Goal: Task Accomplishment & Management: Manage account settings

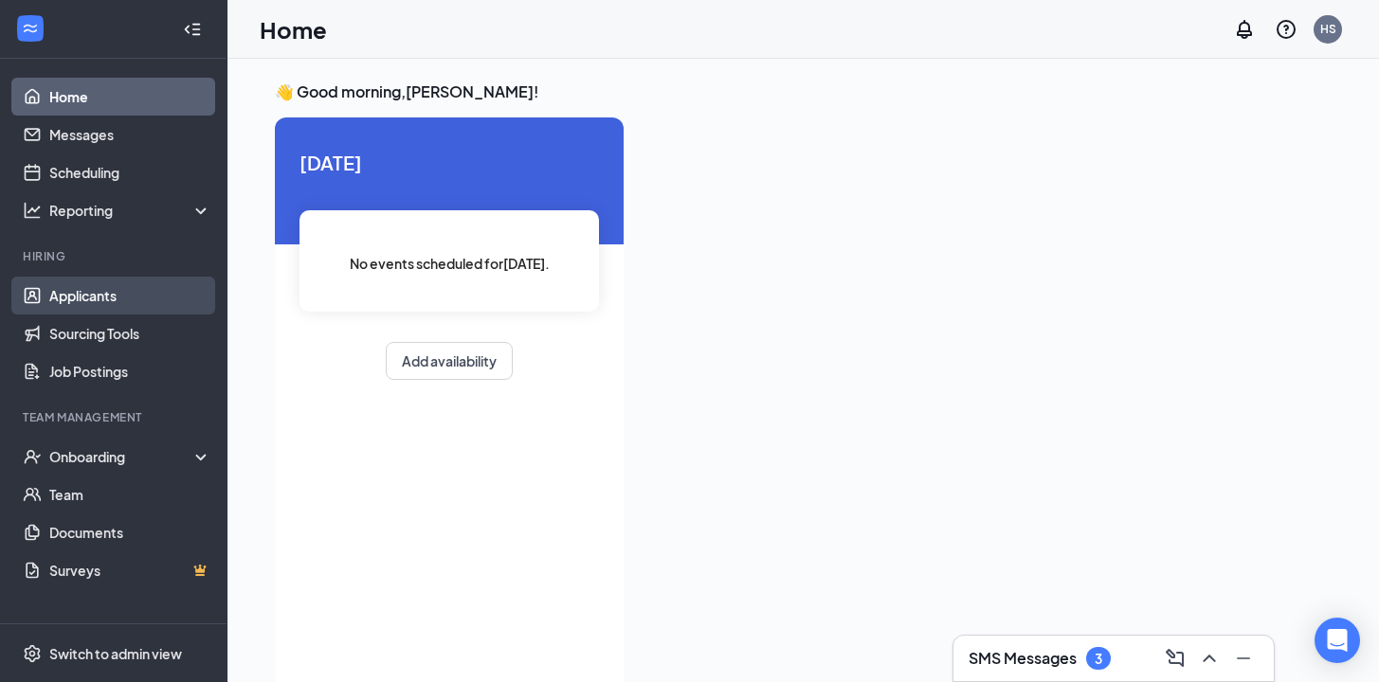
click at [154, 291] on link "Applicants" at bounding box center [130, 296] width 162 height 38
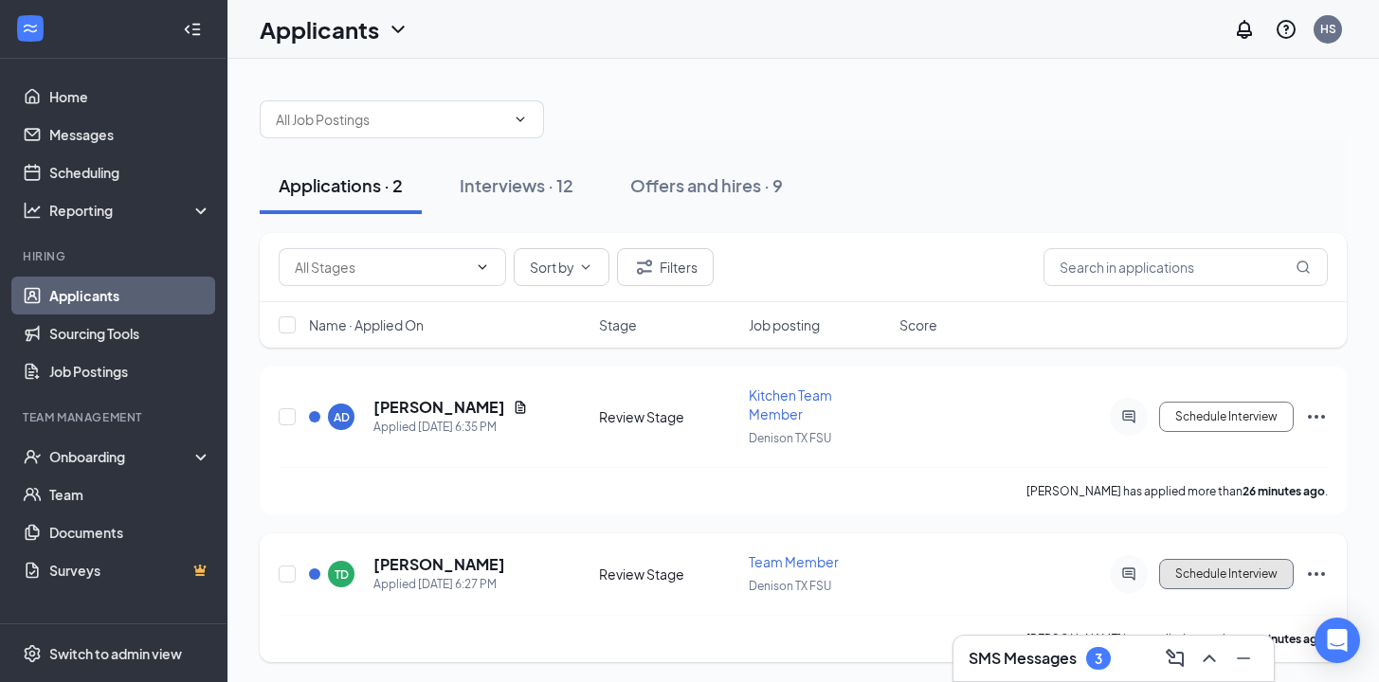
click at [1241, 559] on button "Schedule Interview" at bounding box center [1226, 574] width 135 height 30
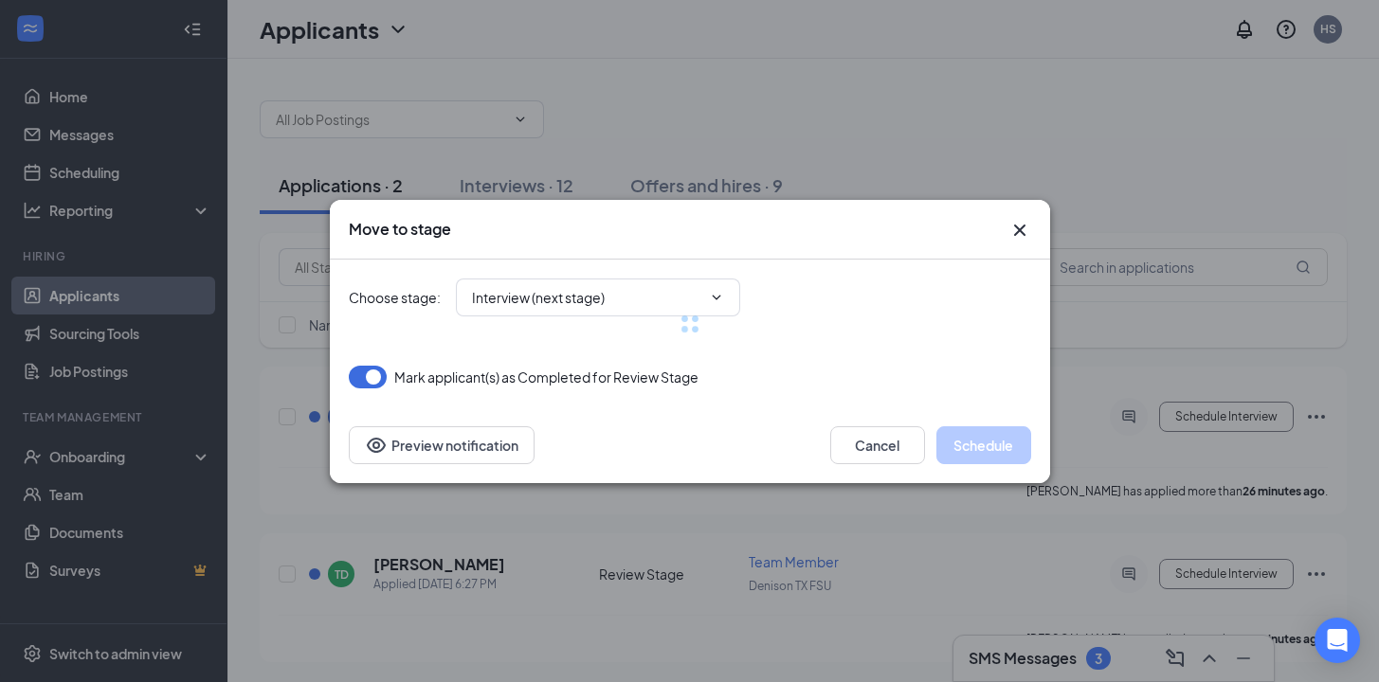
click at [539, 299] on div at bounding box center [690, 324] width 682 height 129
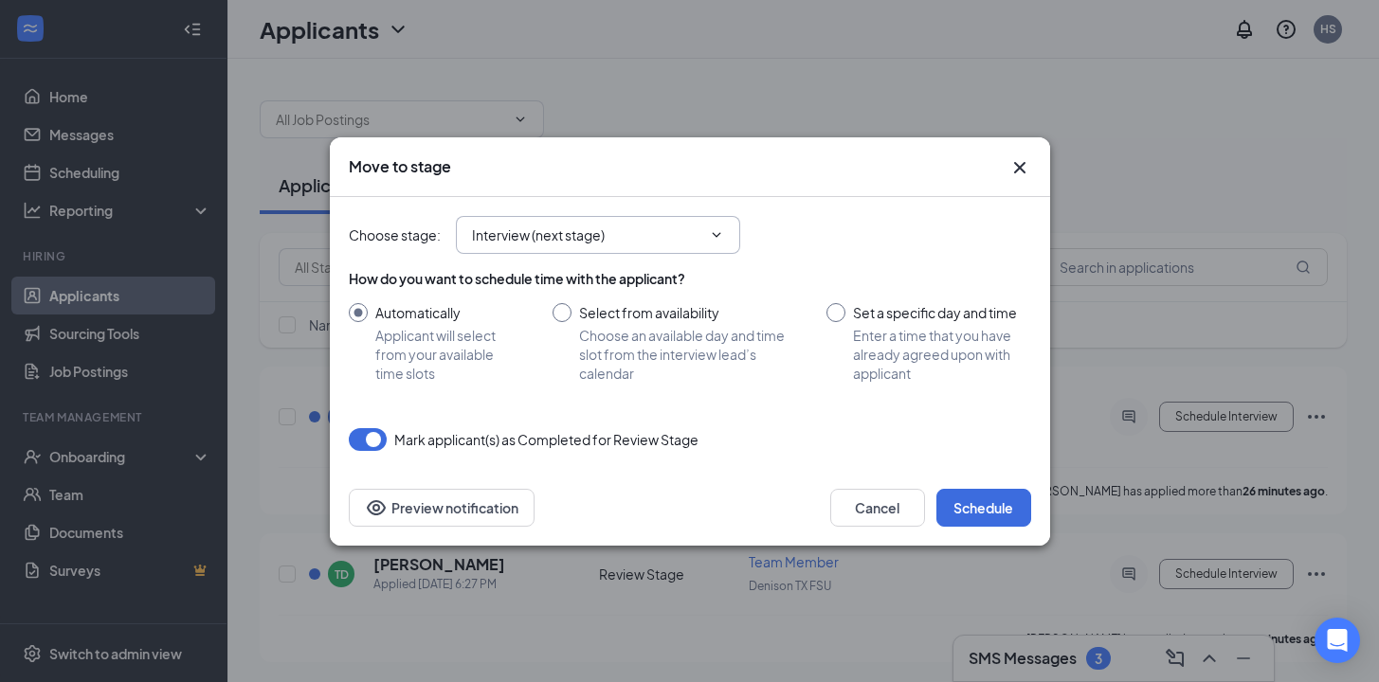
click at [611, 233] on input "Interview (next stage)" at bounding box center [586, 235] width 229 height 21
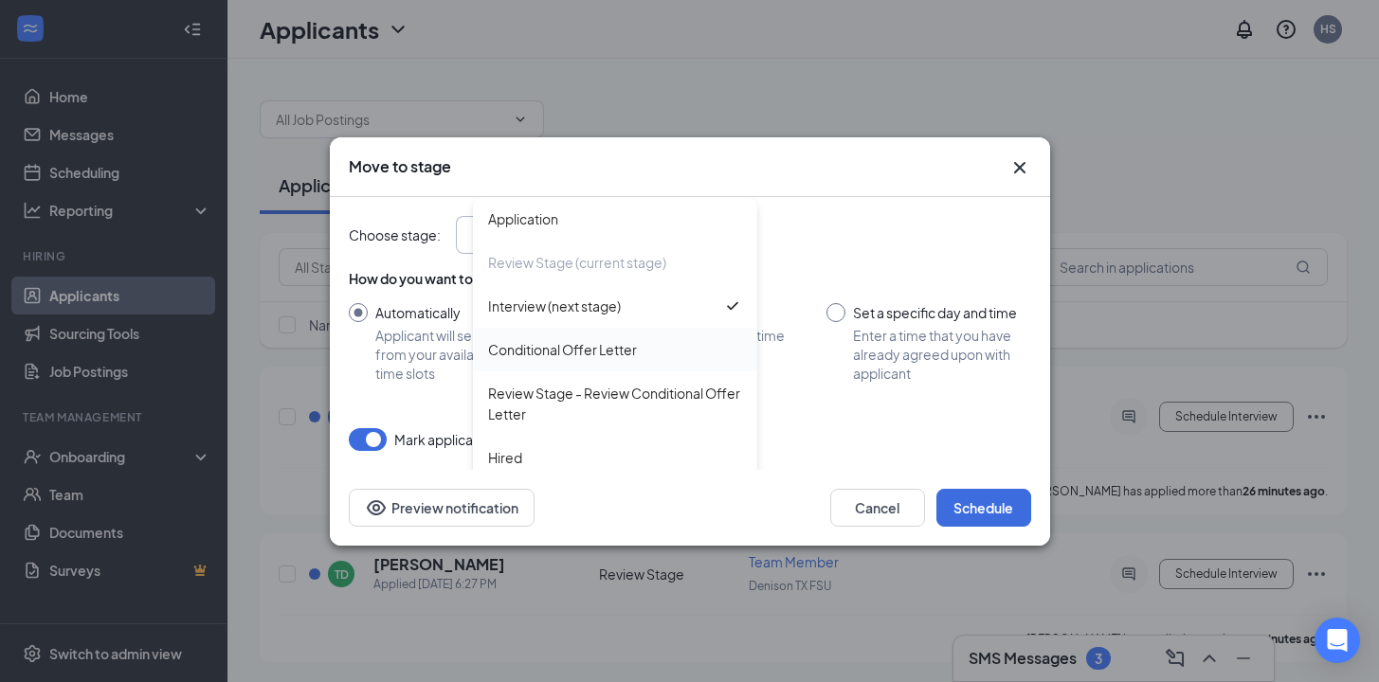
click at [536, 355] on div "Conditional Offer Letter" at bounding box center [562, 349] width 149 height 21
type input "Conditional Offer Letter"
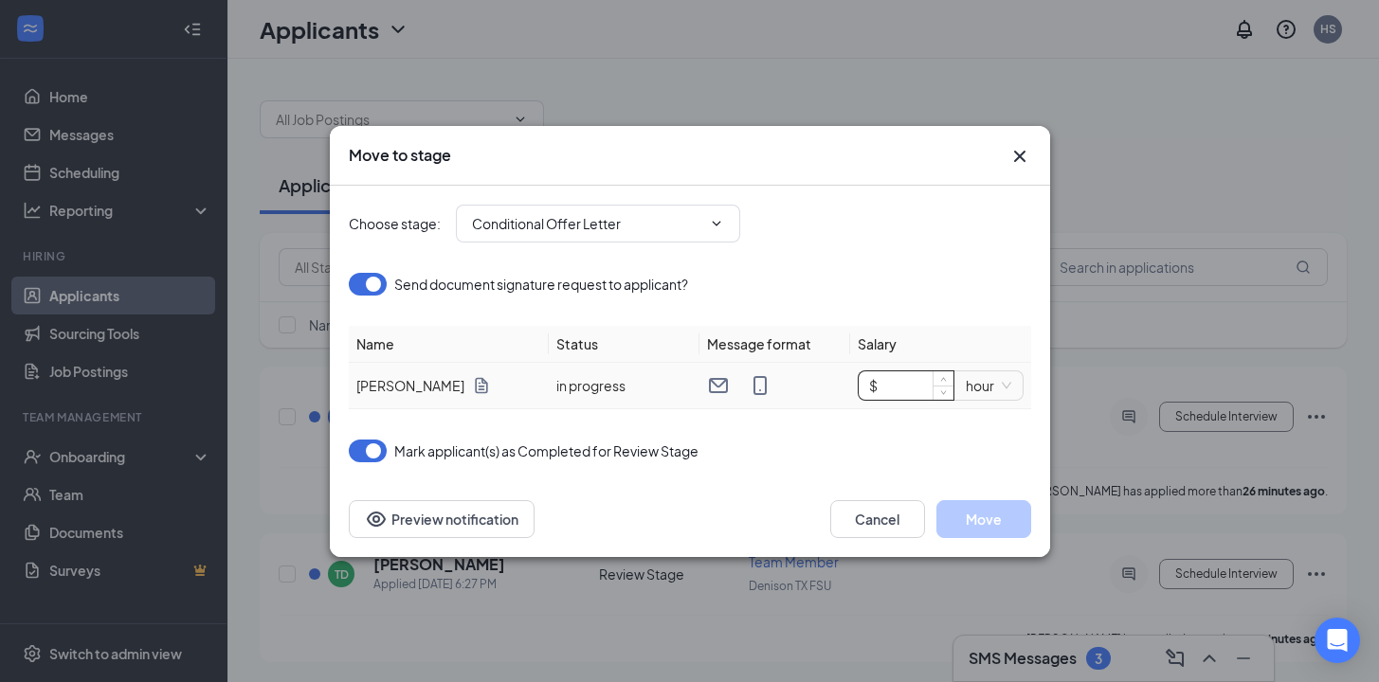
click at [872, 389] on input "$" at bounding box center [906, 386] width 95 height 28
click at [874, 389] on input "$" at bounding box center [906, 386] width 95 height 28
type input "$ 12"
click at [890, 441] on div "Mark applicant(s) as Completed for Review Stage" at bounding box center [690, 451] width 682 height 23
click at [978, 519] on button "Move" at bounding box center [983, 519] width 95 height 38
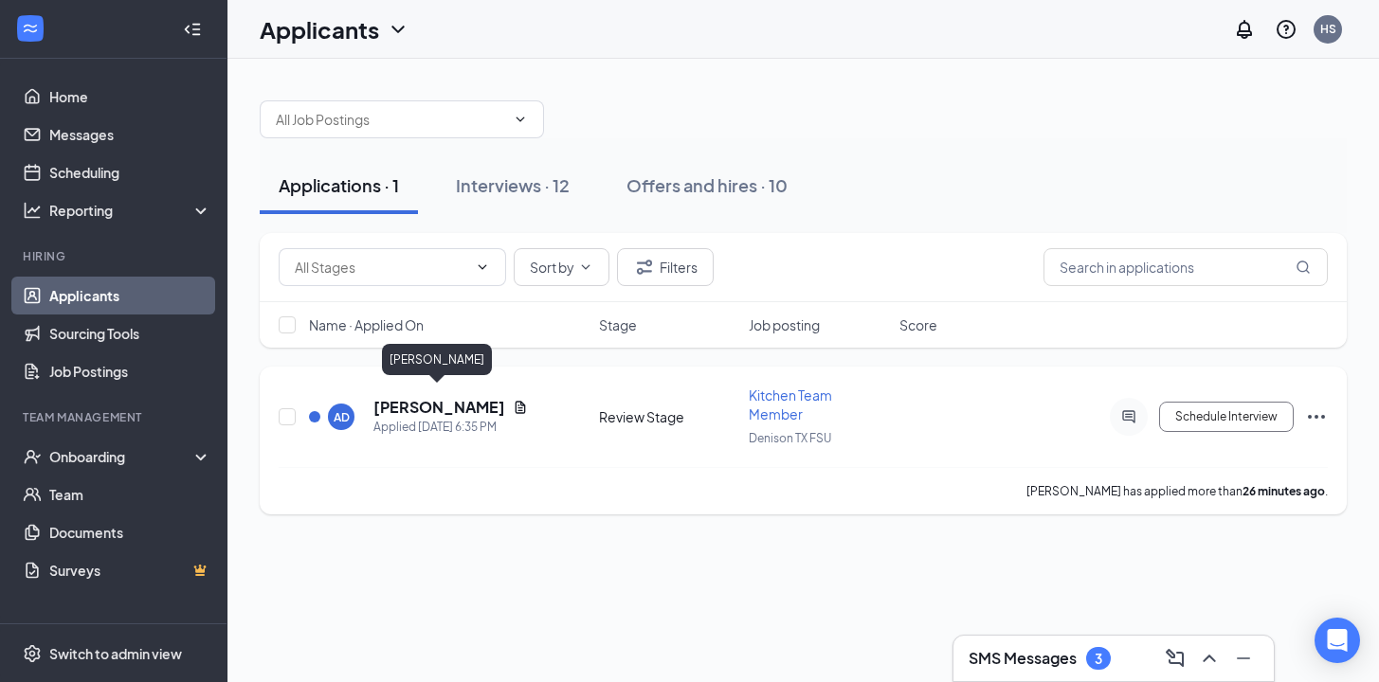
click at [423, 399] on h5 "Armani Douglas" at bounding box center [439, 407] width 132 height 21
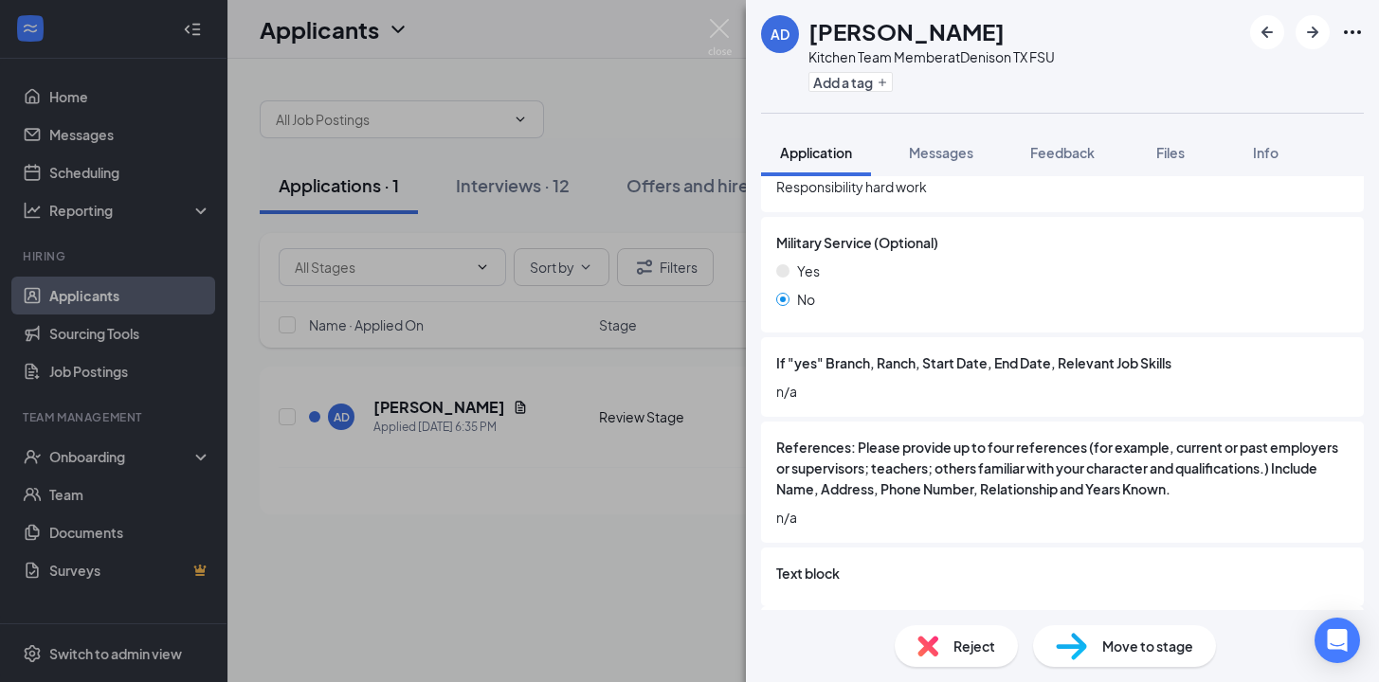
scroll to position [2752, 0]
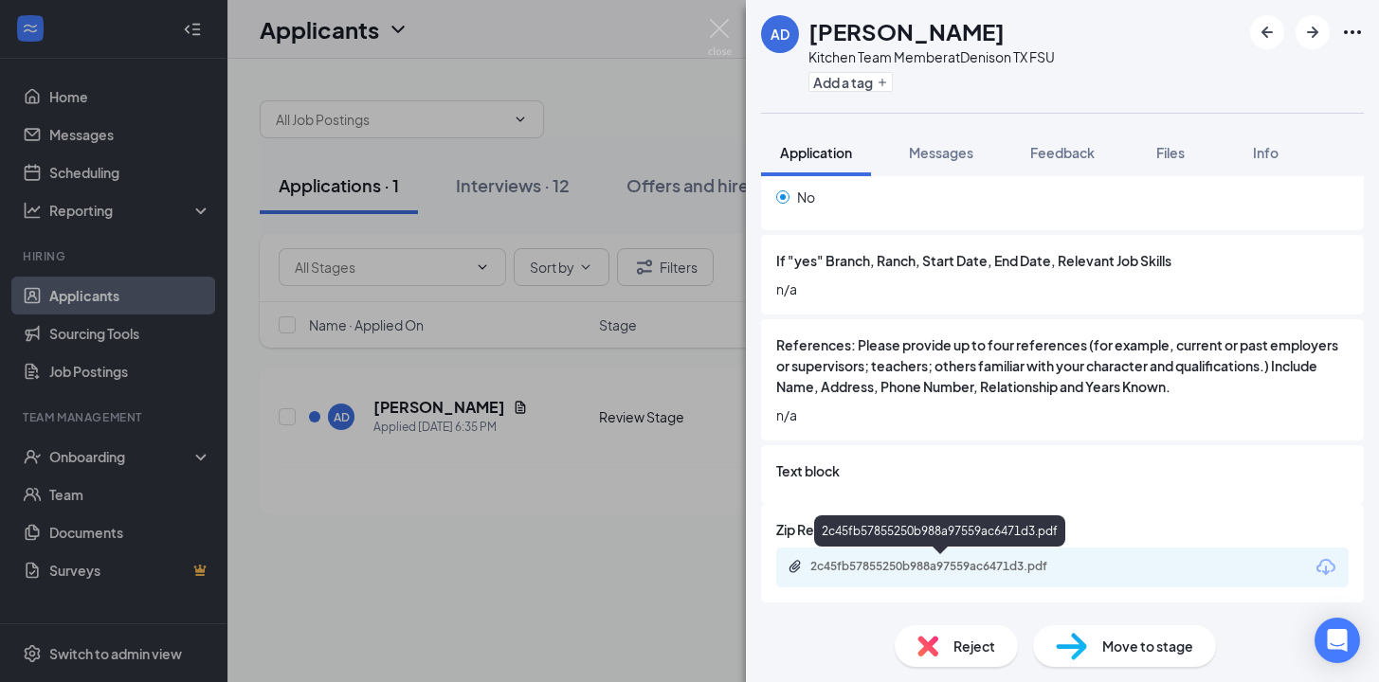
click at [962, 577] on div "2c45fb57855250b988a97559ac6471d3.pdf" at bounding box center [1062, 568] width 572 height 40
click at [921, 563] on div "2c45fb57855250b988a97559ac6471d3.pdf" at bounding box center [942, 566] width 265 height 15
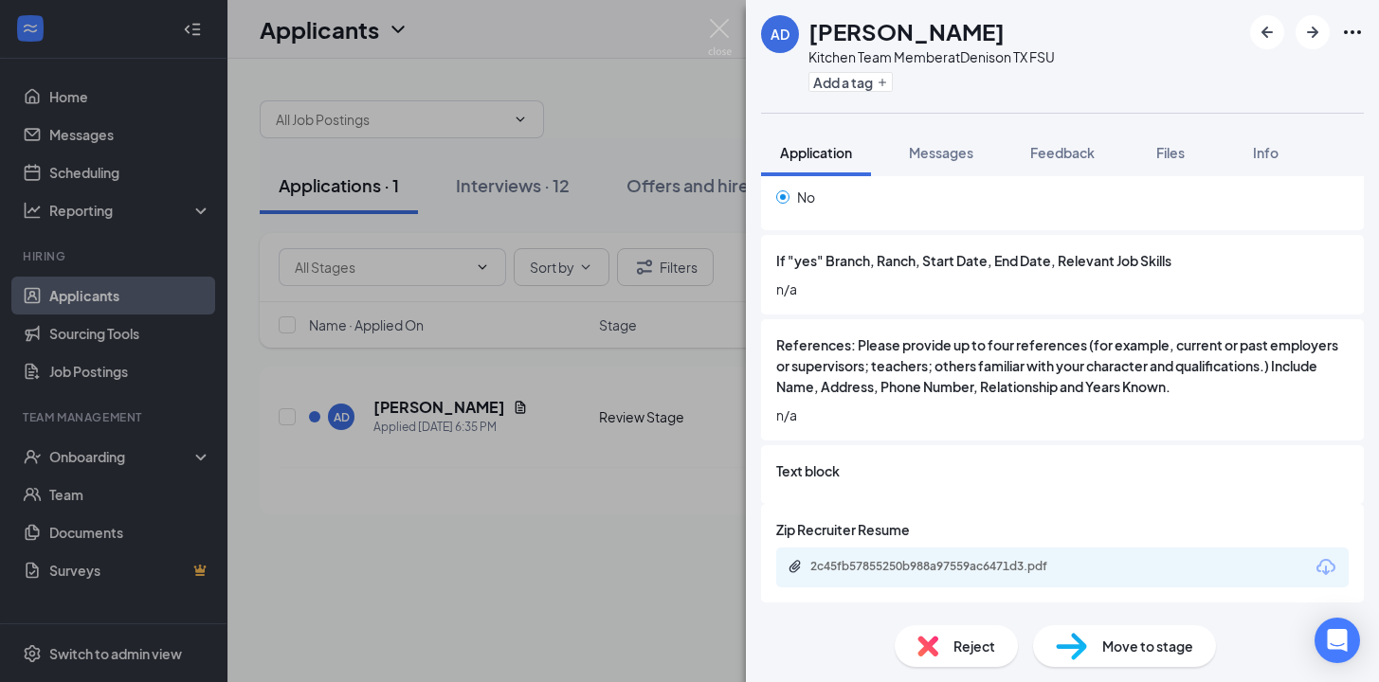
click at [854, 570] on div "2c45fb57855250b988a97559ac6471d3.pdf" at bounding box center [942, 566] width 265 height 15
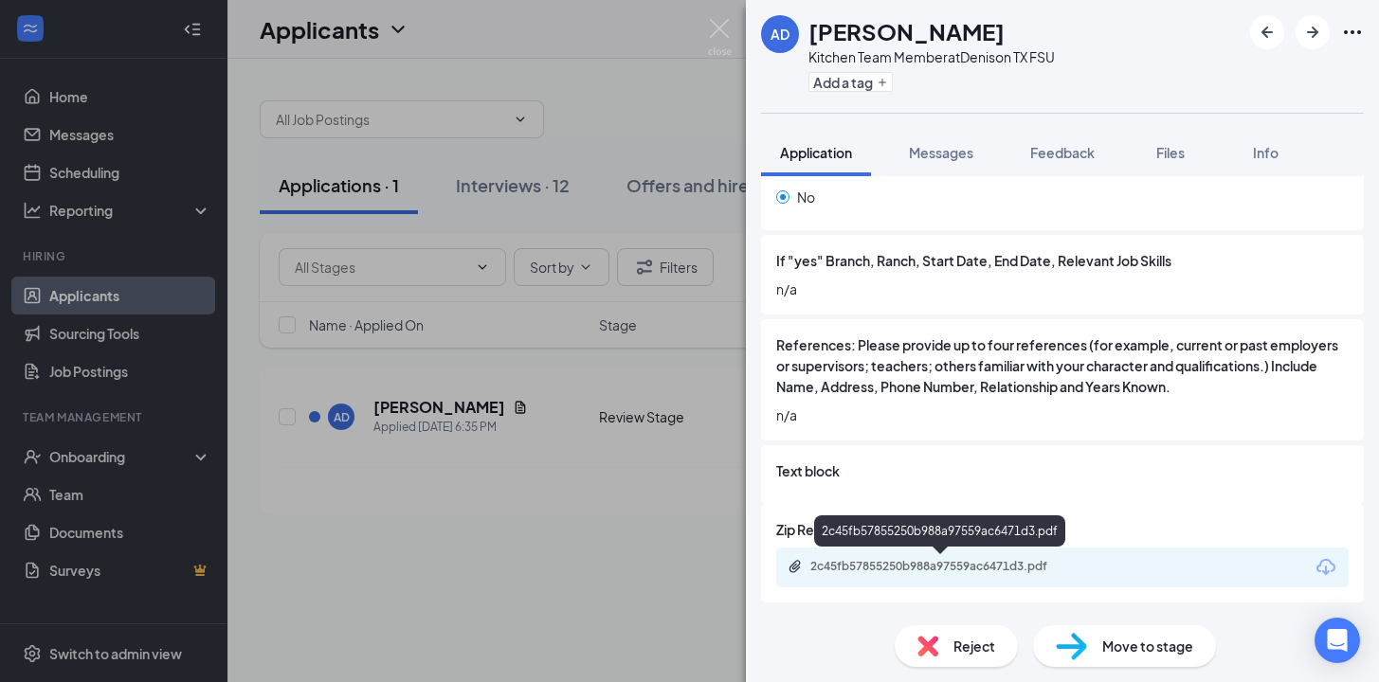
scroll to position [2744, 0]
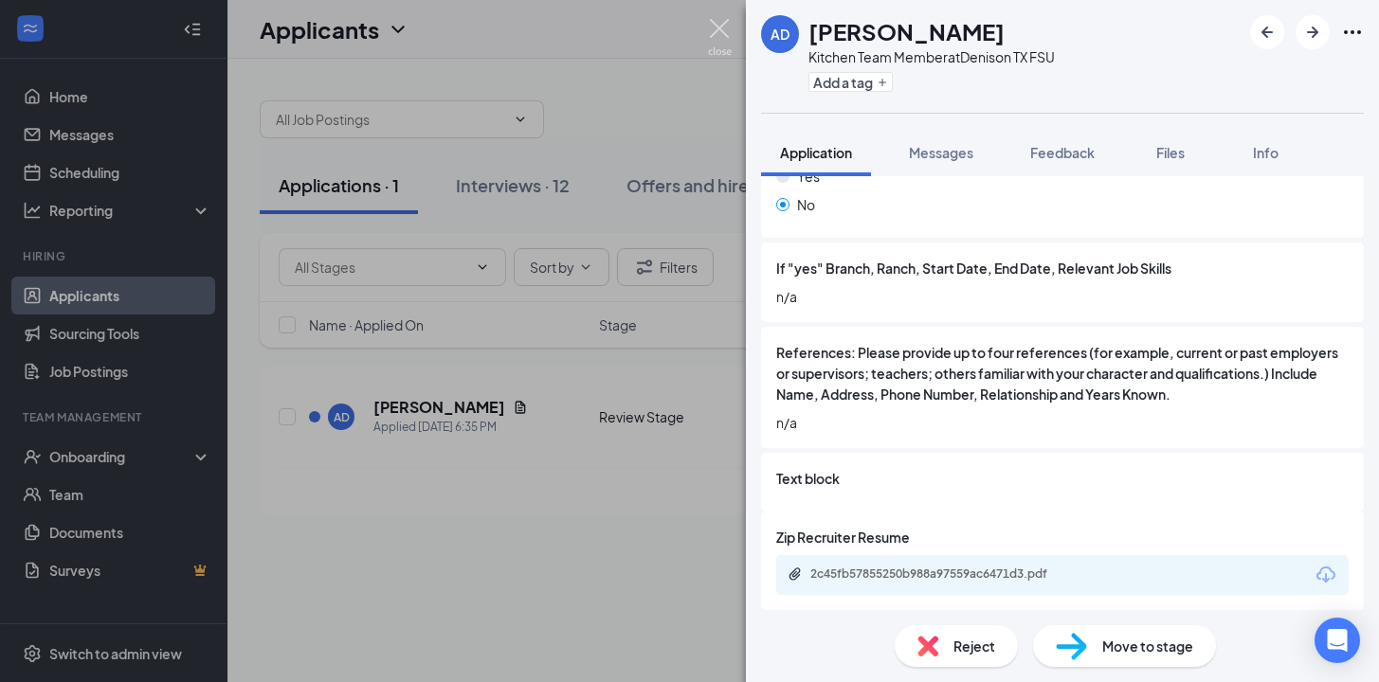
click at [716, 37] on img at bounding box center [720, 37] width 24 height 37
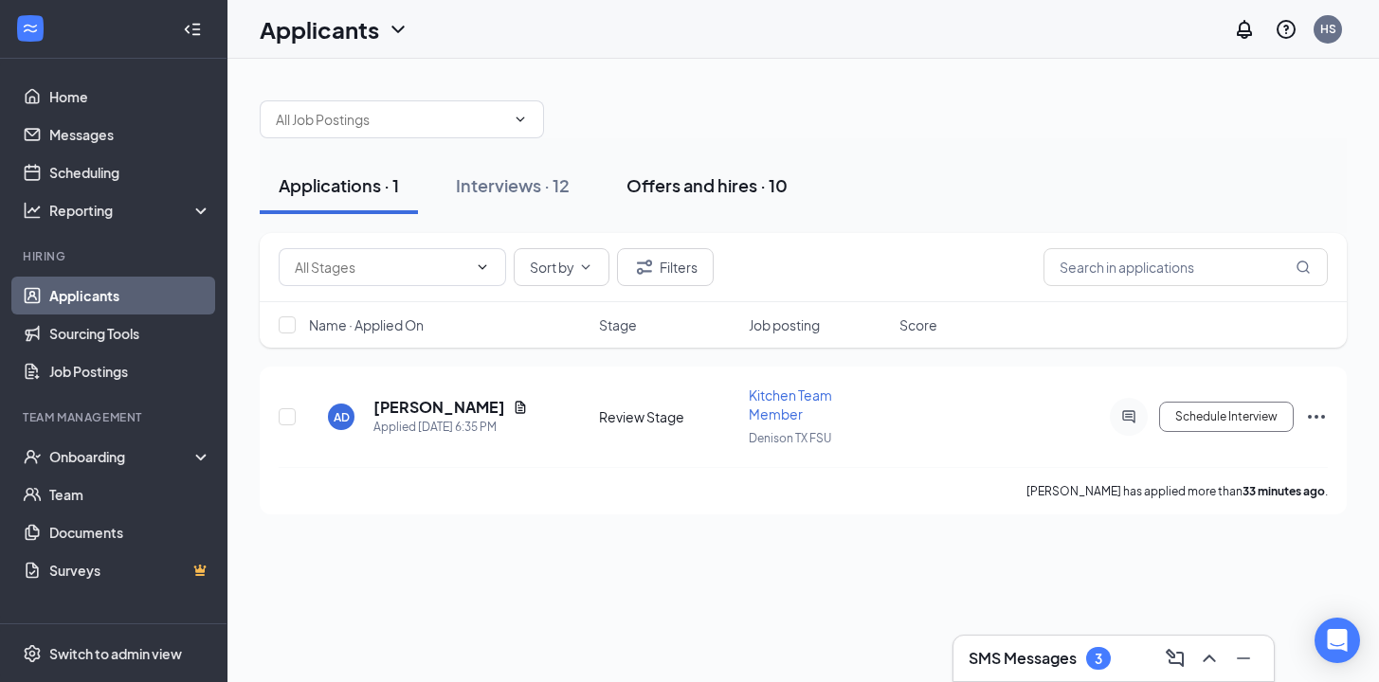
click at [733, 188] on div "Offers and hires · 10" at bounding box center [707, 185] width 161 height 24
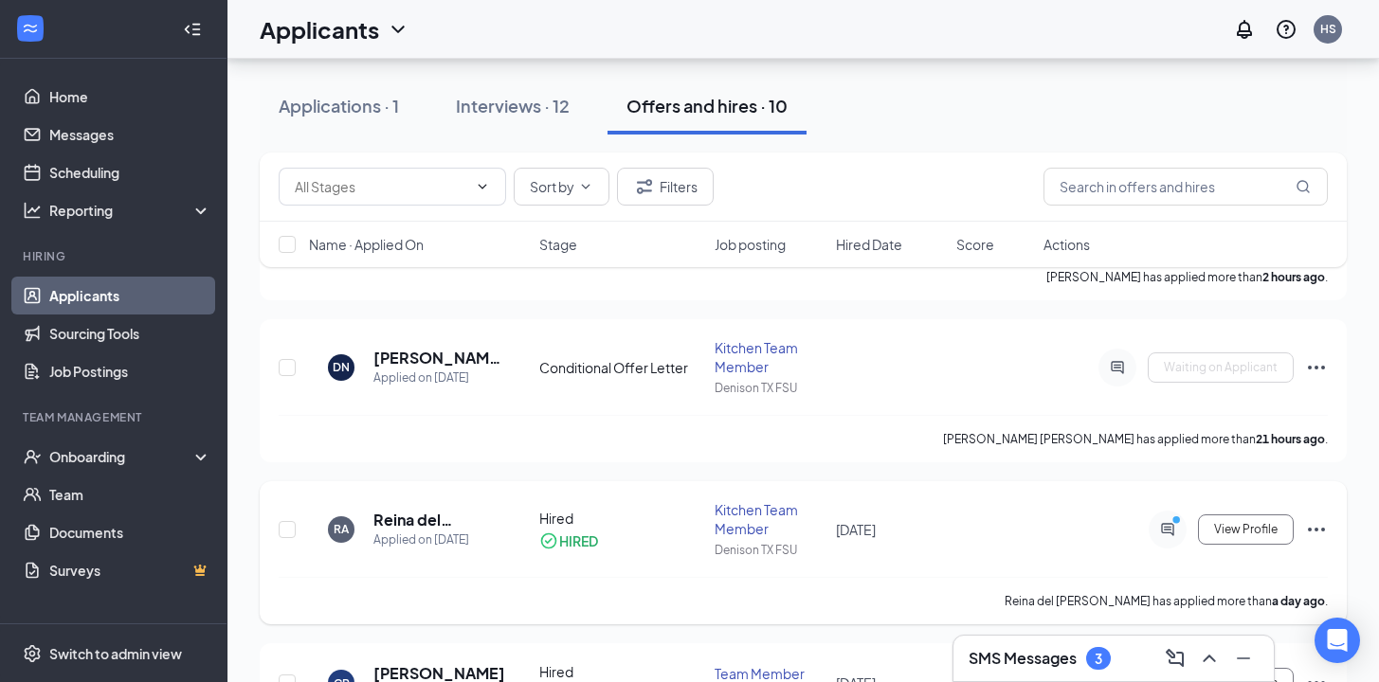
scroll to position [400, 0]
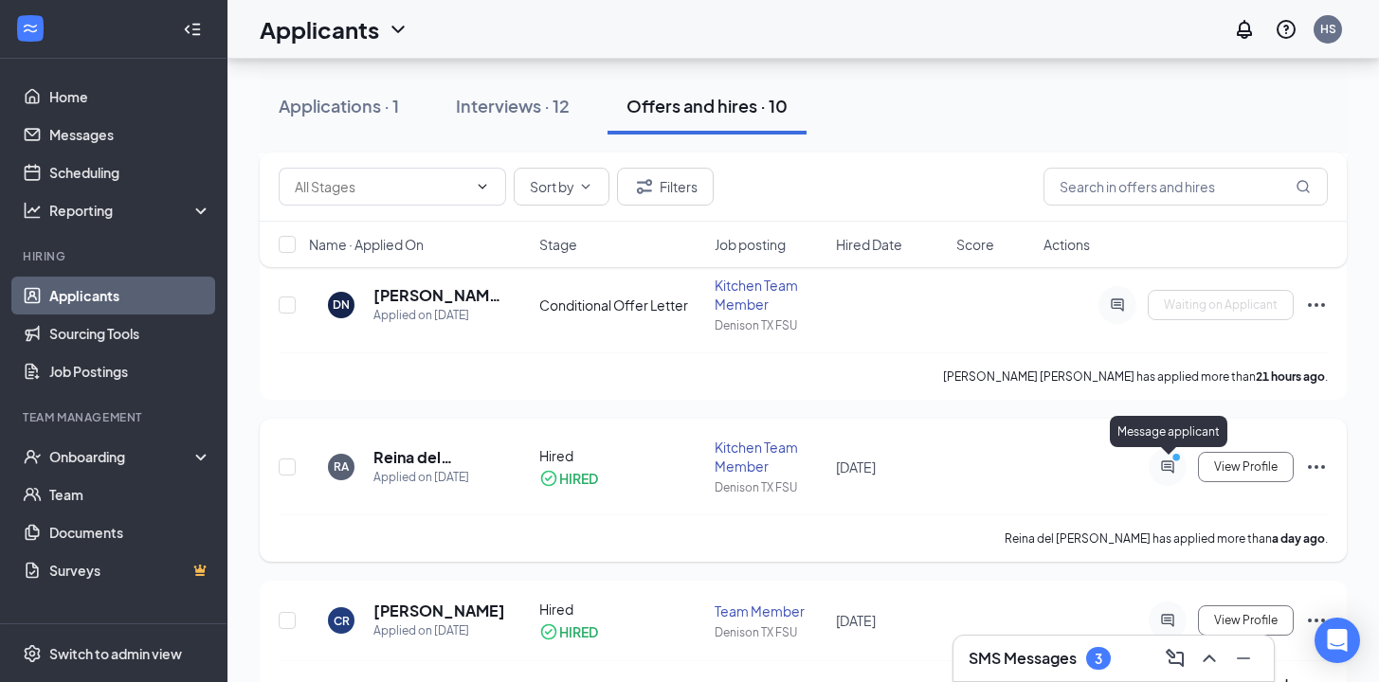
click at [1172, 468] on icon "ActiveChat" at bounding box center [1167, 467] width 23 height 15
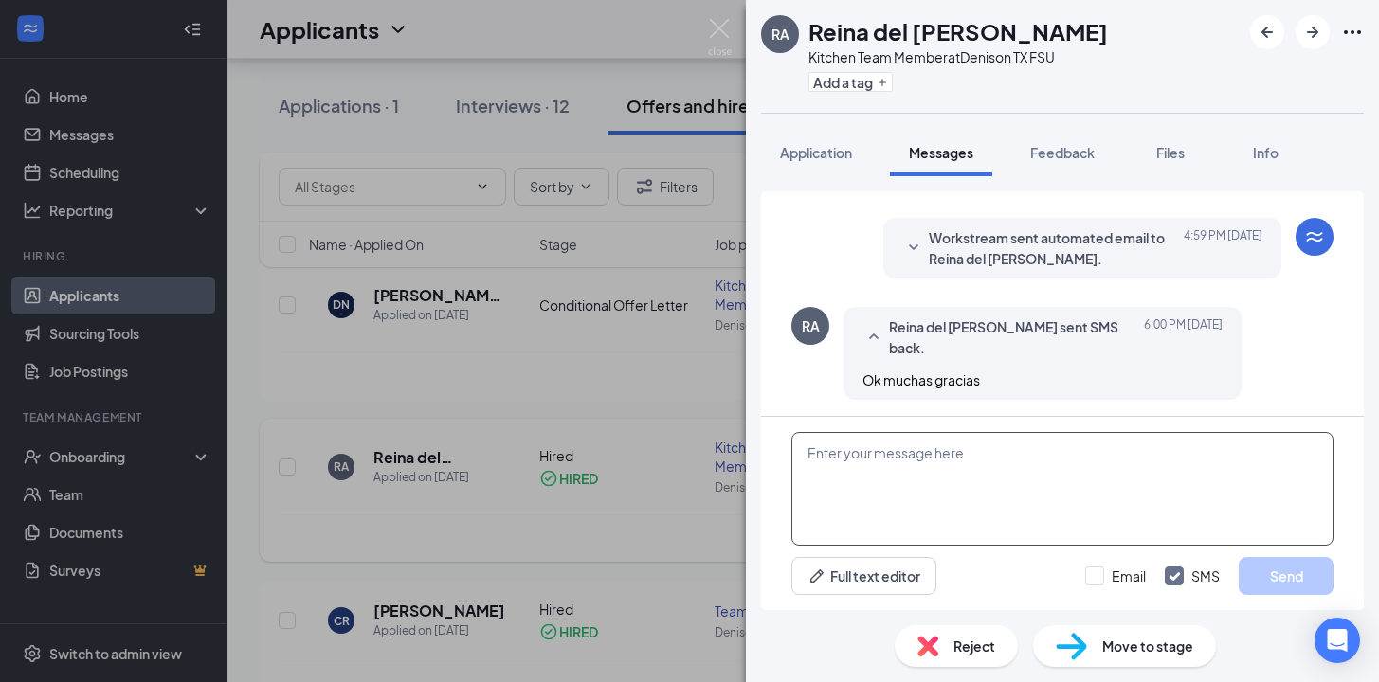
scroll to position [547, 0]
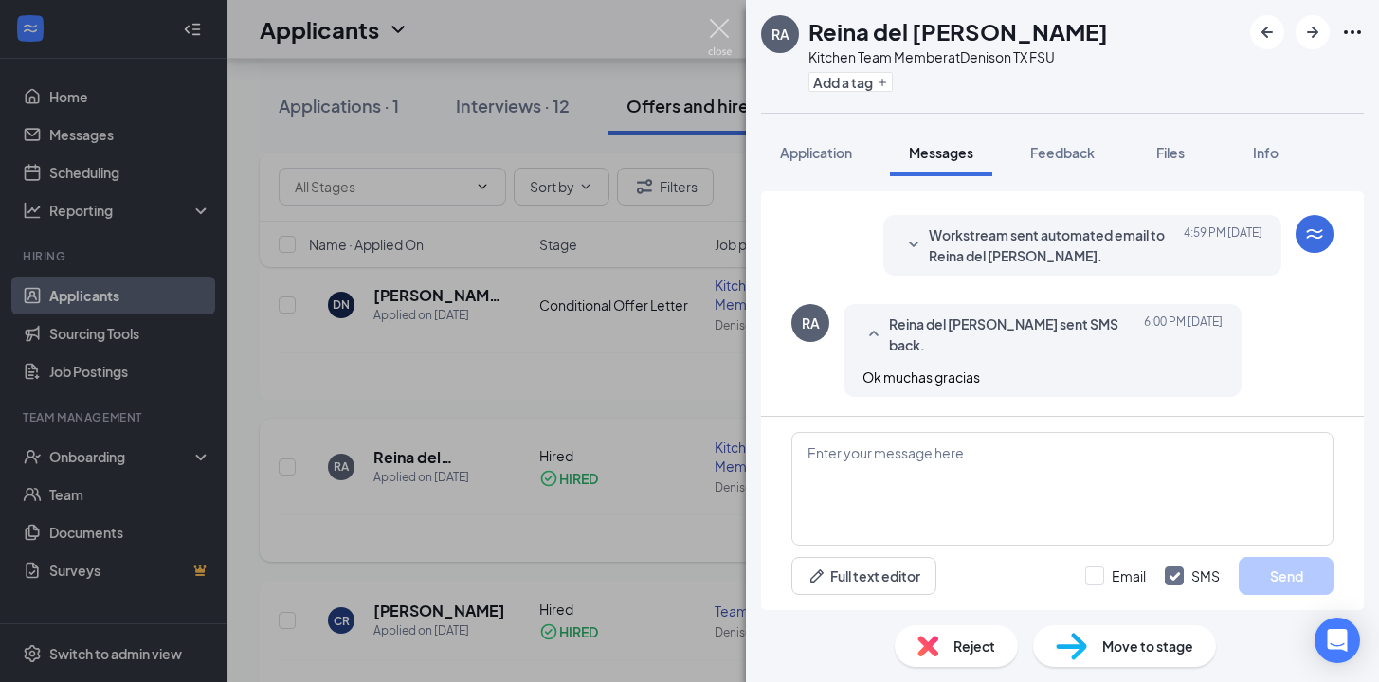
click at [728, 27] on img at bounding box center [720, 37] width 24 height 37
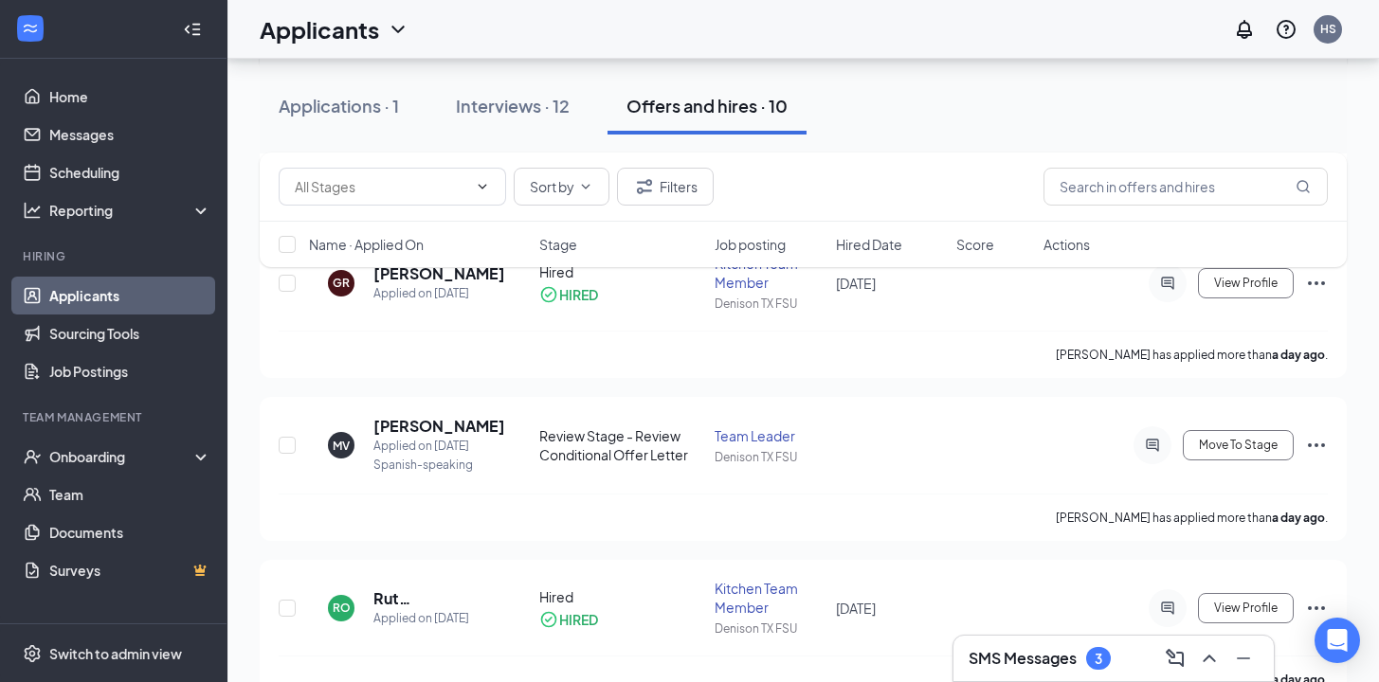
scroll to position [913, 0]
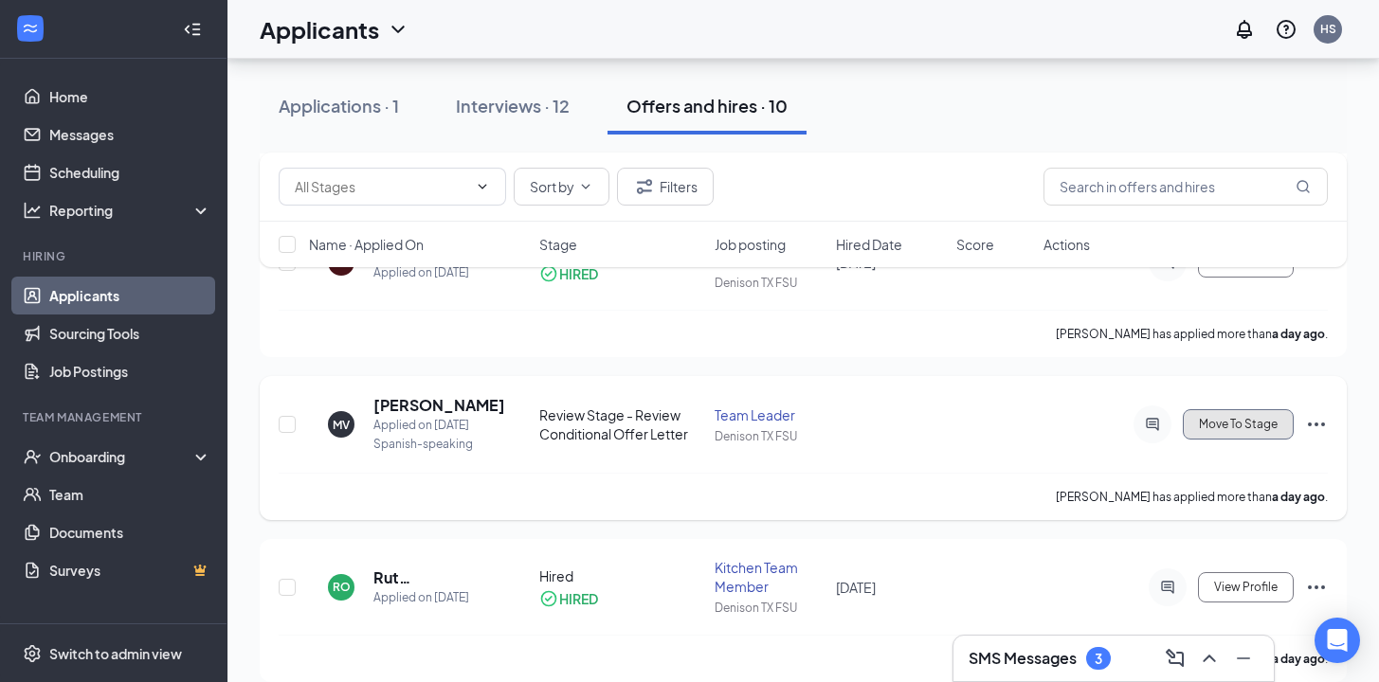
click at [1243, 414] on button "Move To Stage" at bounding box center [1238, 424] width 111 height 30
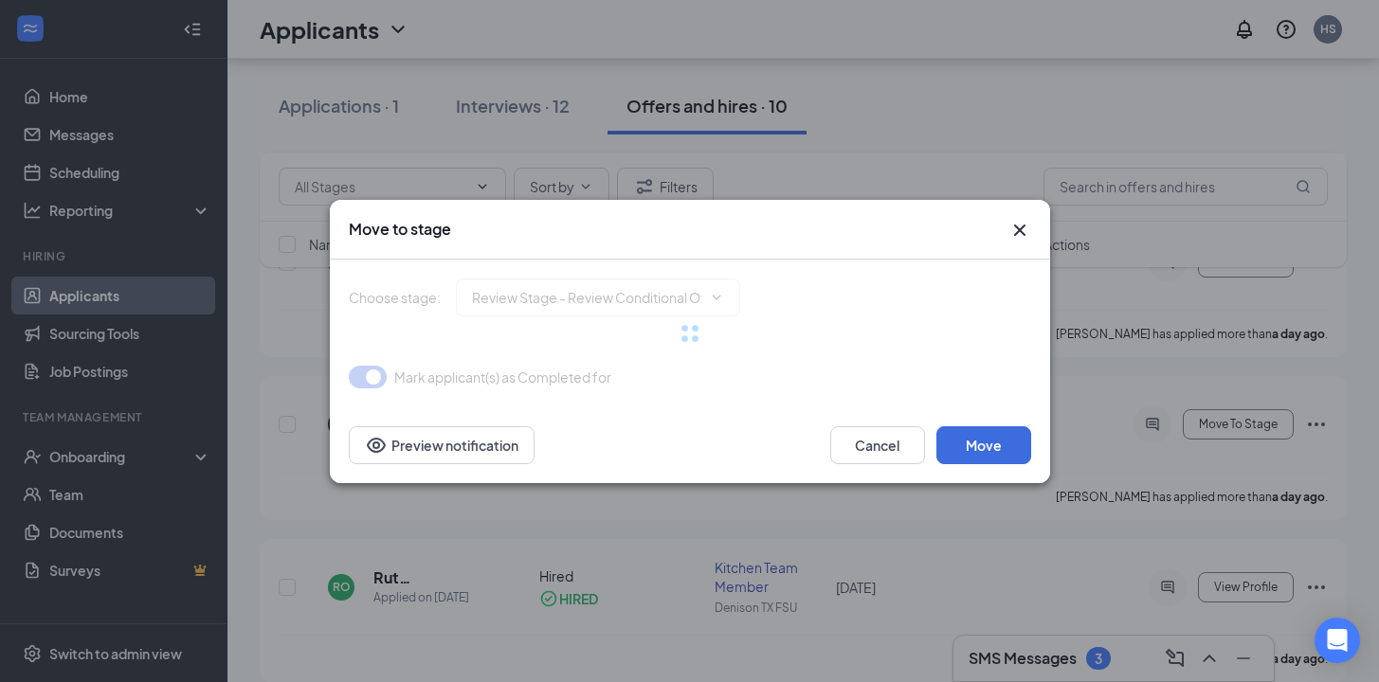
type input "Hired (final stage)"
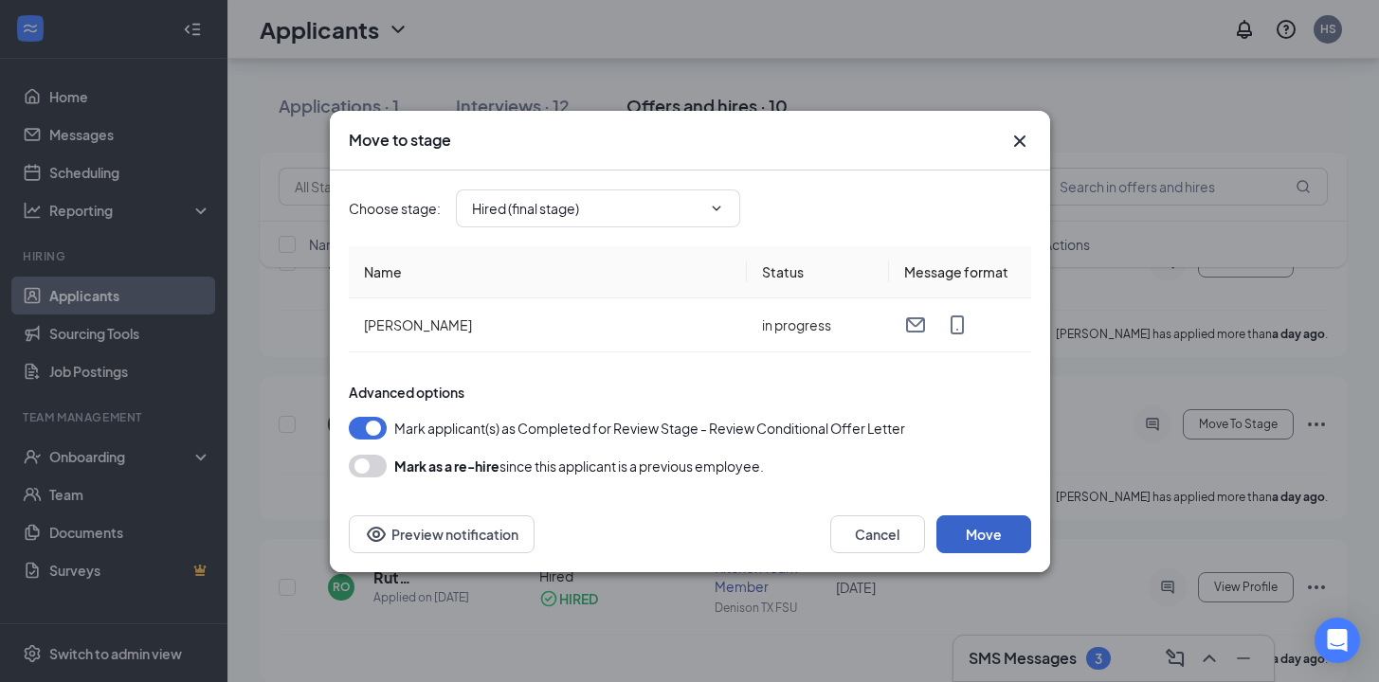
click at [978, 527] on button "Move" at bounding box center [983, 535] width 95 height 38
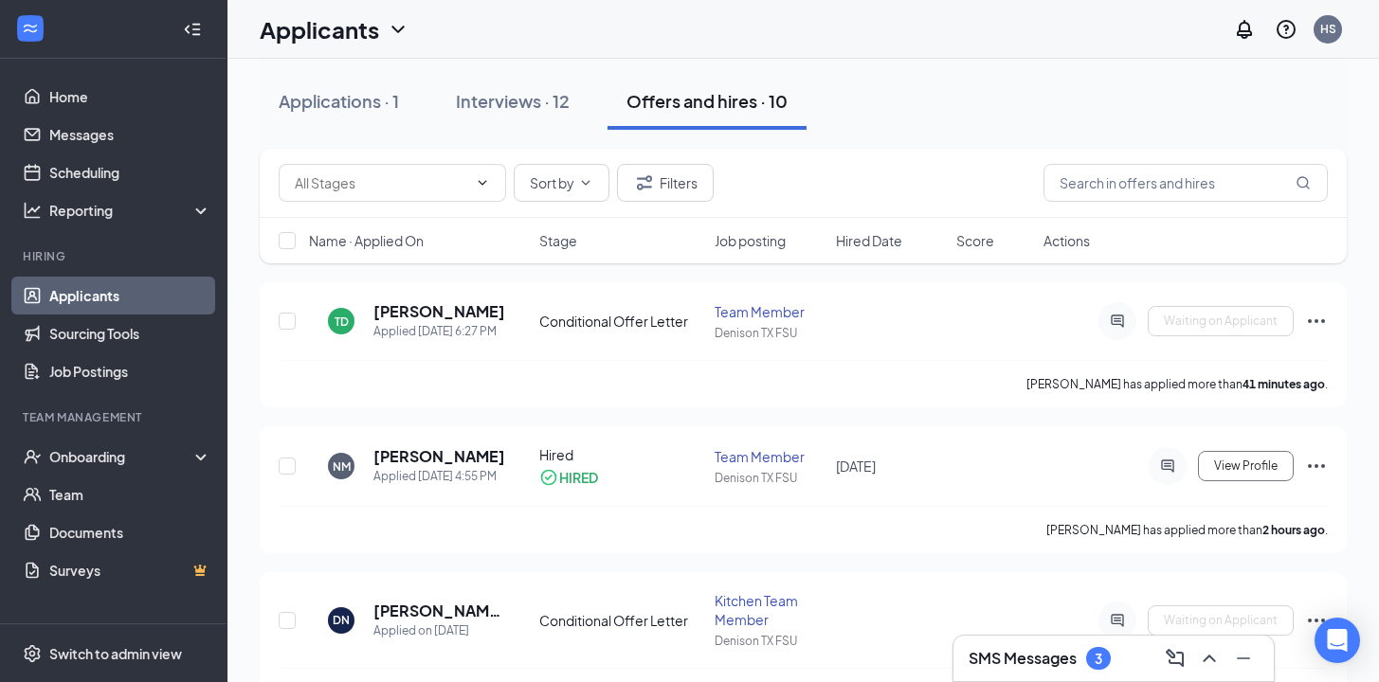
scroll to position [0, 0]
